Goal: Register for event/course

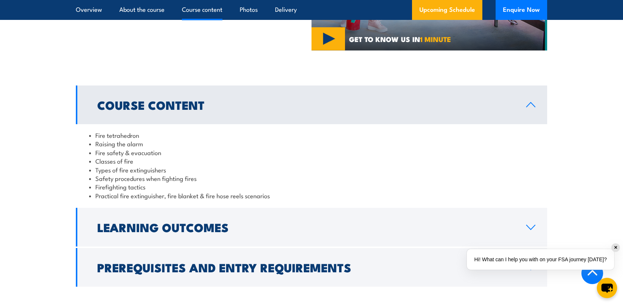
scroll to position [774, 0]
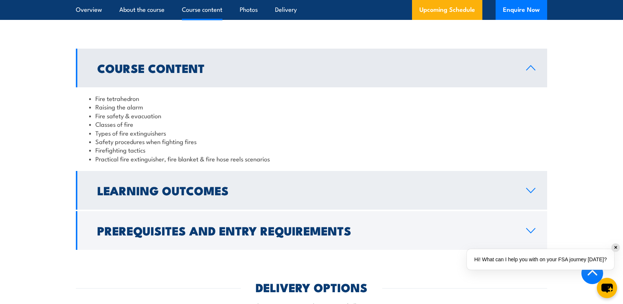
click at [191, 185] on h2 "Learning Outcomes" at bounding box center [305, 190] width 417 height 10
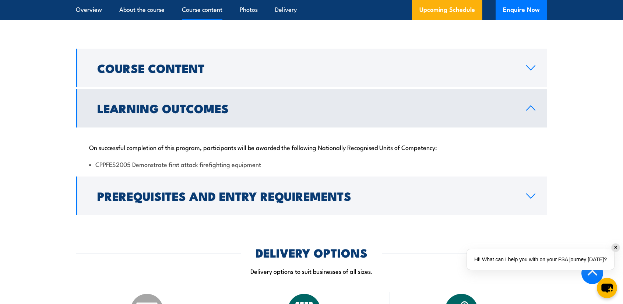
click at [213, 109] on h2 "Learning Outcomes" at bounding box center [305, 108] width 417 height 10
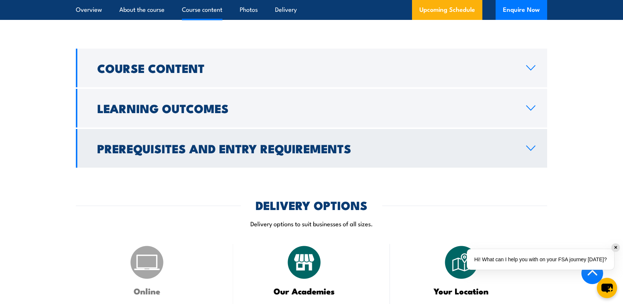
click at [215, 131] on link "Prerequisites and Entry Requirements" at bounding box center [312, 148] width 472 height 39
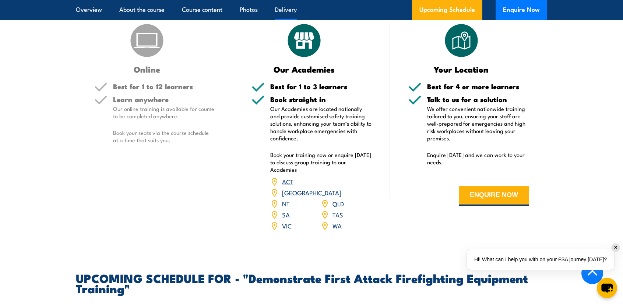
scroll to position [1068, 0]
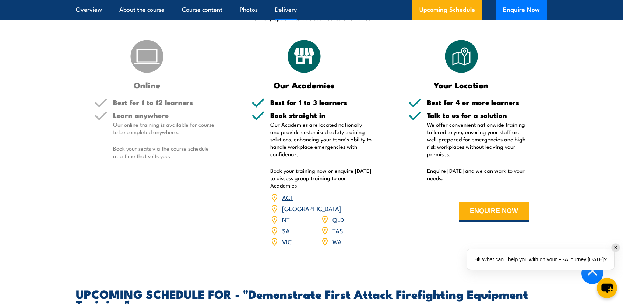
click at [138, 123] on p "Our online training is available for course to be completed anywhere." at bounding box center [164, 128] width 102 height 15
click at [144, 112] on h5 "Learn anywhere" at bounding box center [164, 115] width 102 height 7
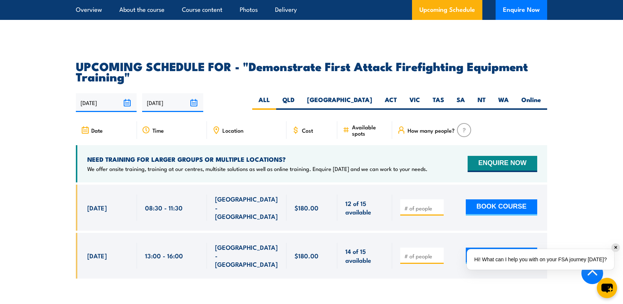
scroll to position [1289, 0]
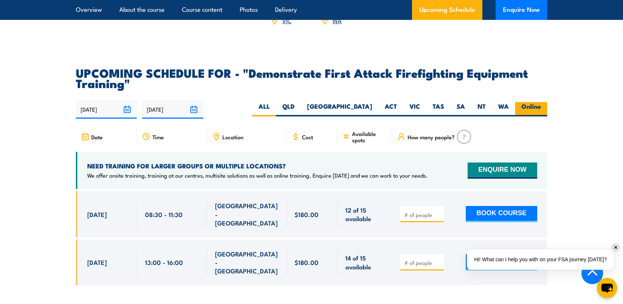
click at [517, 102] on label "Online" at bounding box center [531, 109] width 32 height 14
click at [541, 102] on input "Online" at bounding box center [543, 104] width 5 height 5
radio input "true"
click at [534, 102] on label "Online" at bounding box center [531, 109] width 32 height 14
click at [541, 102] on input "Online" at bounding box center [543, 104] width 5 height 5
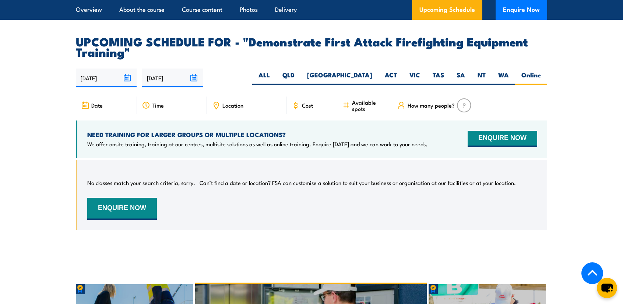
scroll to position [1299, 0]
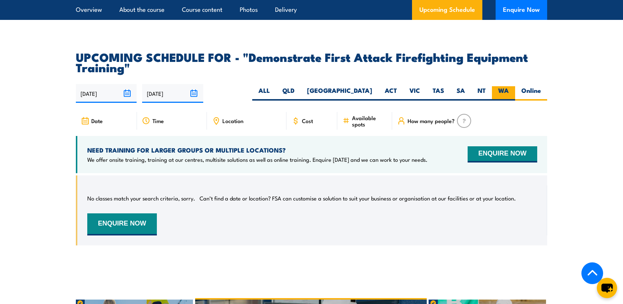
click at [510, 86] on label "WA" at bounding box center [503, 93] width 23 height 14
click at [510, 86] on input "WA" at bounding box center [511, 88] width 5 height 5
radio input "true"
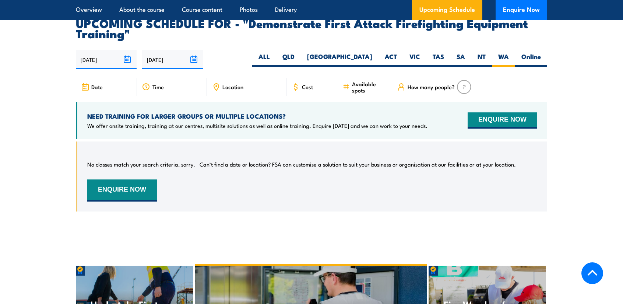
scroll to position [1336, 0]
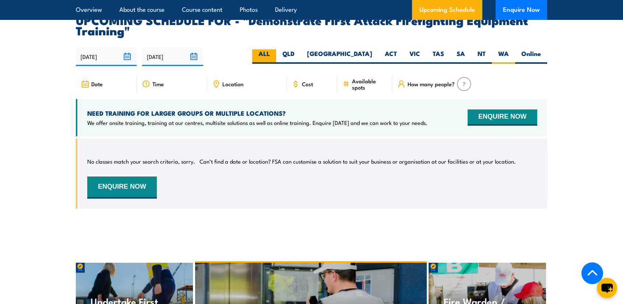
click at [276, 49] on label "ALL" at bounding box center [264, 56] width 24 height 14
click at [275, 49] on input "ALL" at bounding box center [272, 51] width 5 height 5
radio input "true"
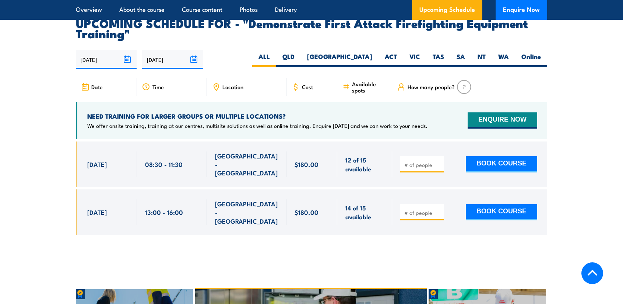
scroll to position [1381, 0]
